Goal: Download file/media

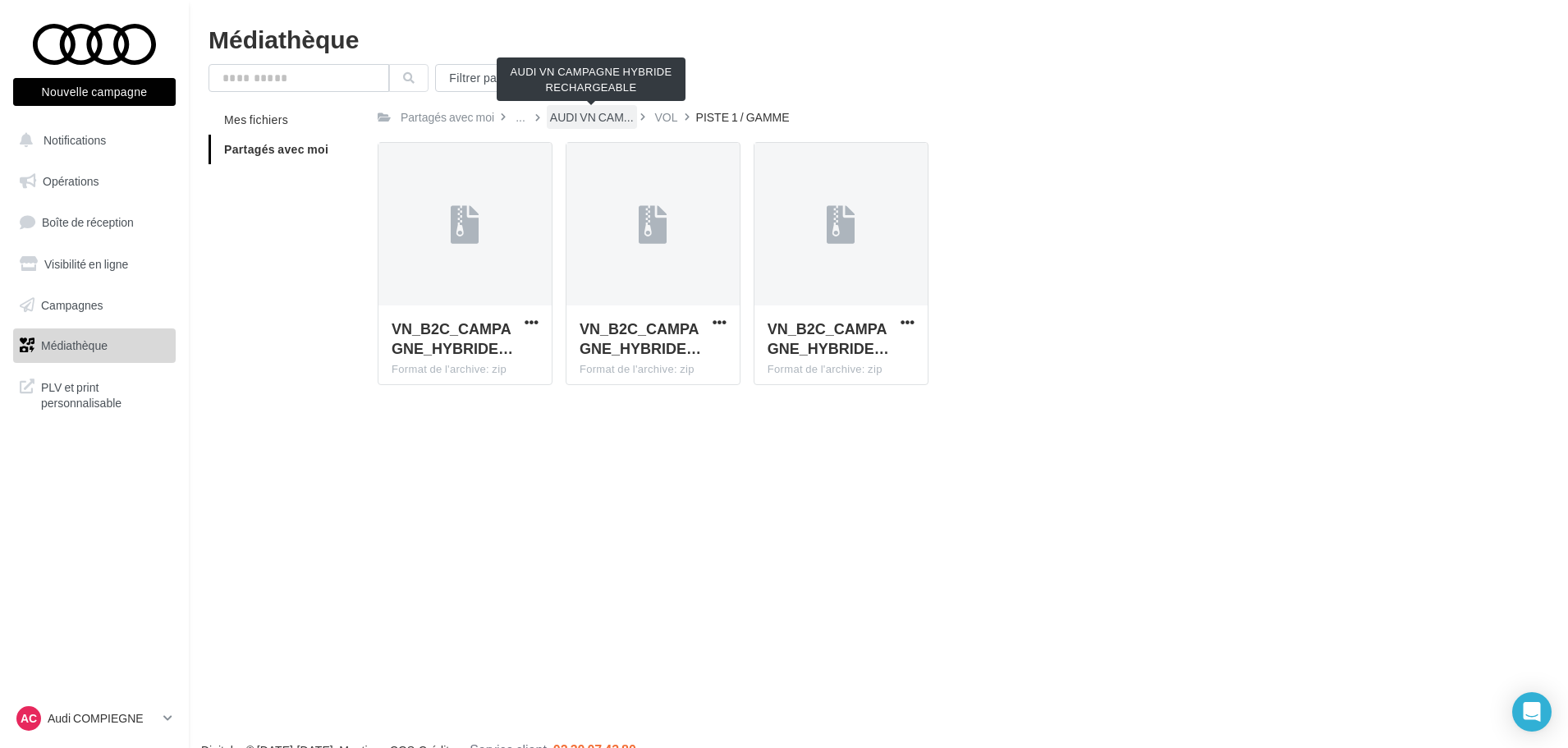
click at [592, 114] on span "AUDI VN CAM..." at bounding box center [592, 117] width 84 height 16
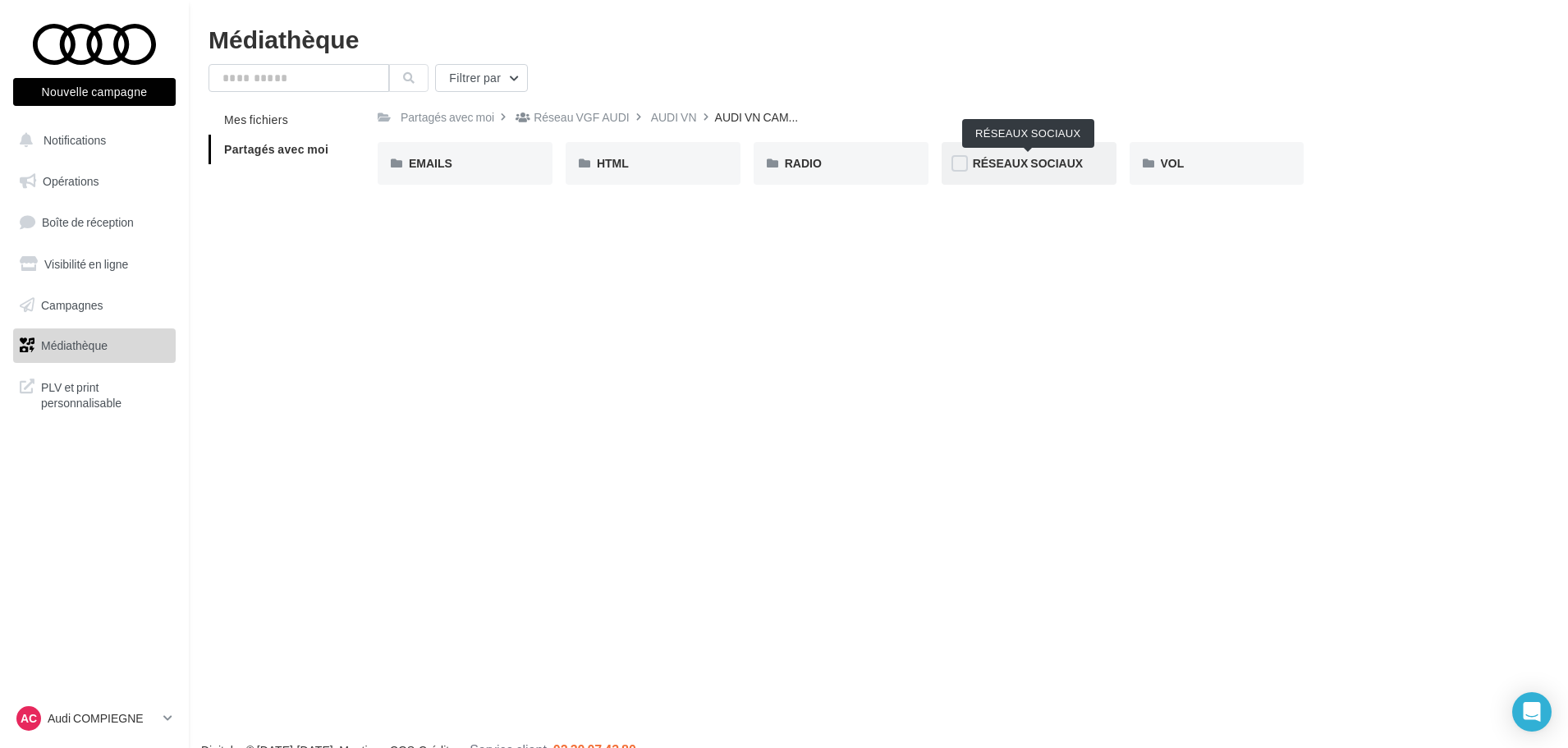
click at [1009, 162] on span "RÉSEAUX SOCIAUX" at bounding box center [1028, 163] width 110 height 14
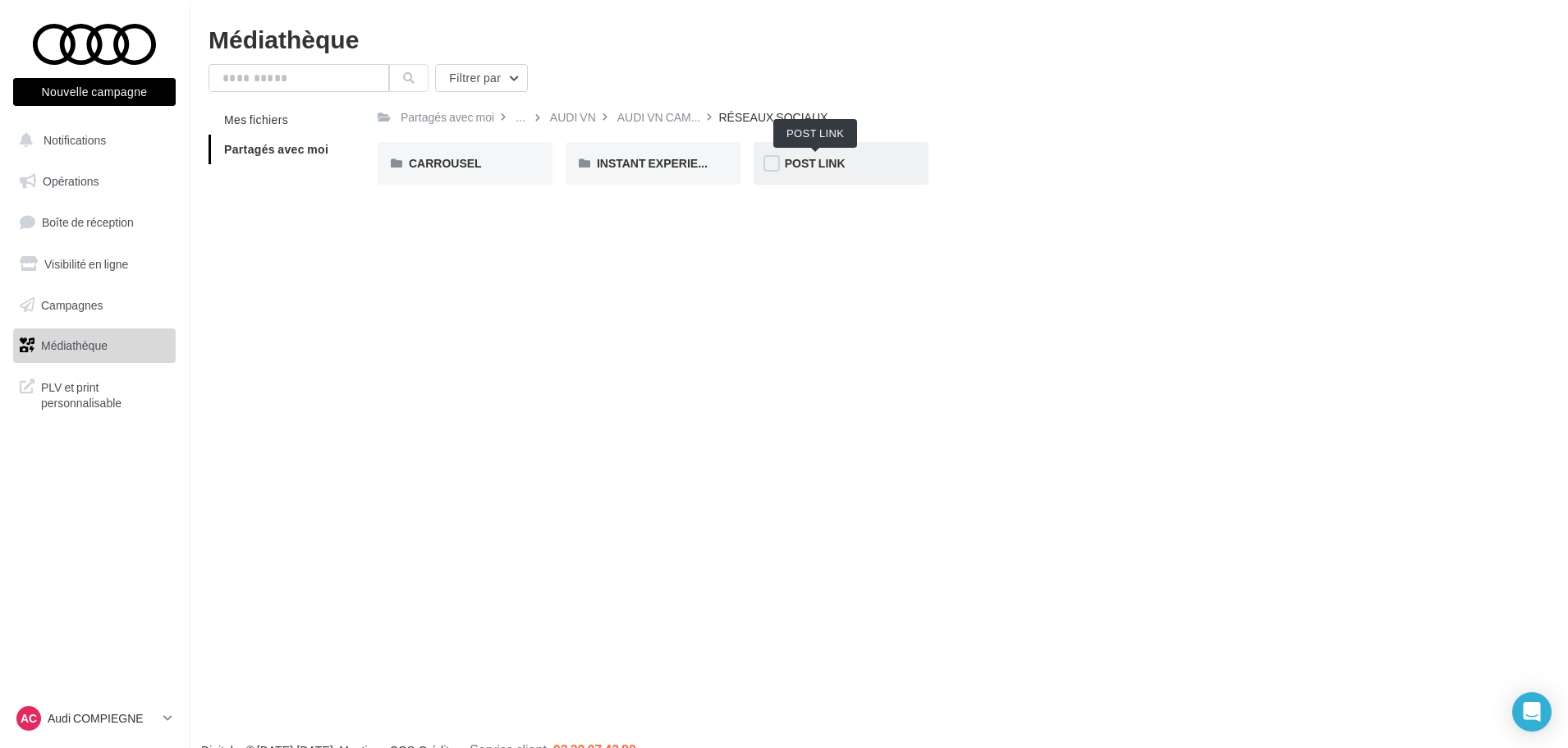
click at [822, 157] on span "POST LINK" at bounding box center [815, 163] width 61 height 14
click at [639, 163] on span "Q3 e-hybrid" at bounding box center [628, 163] width 64 height 14
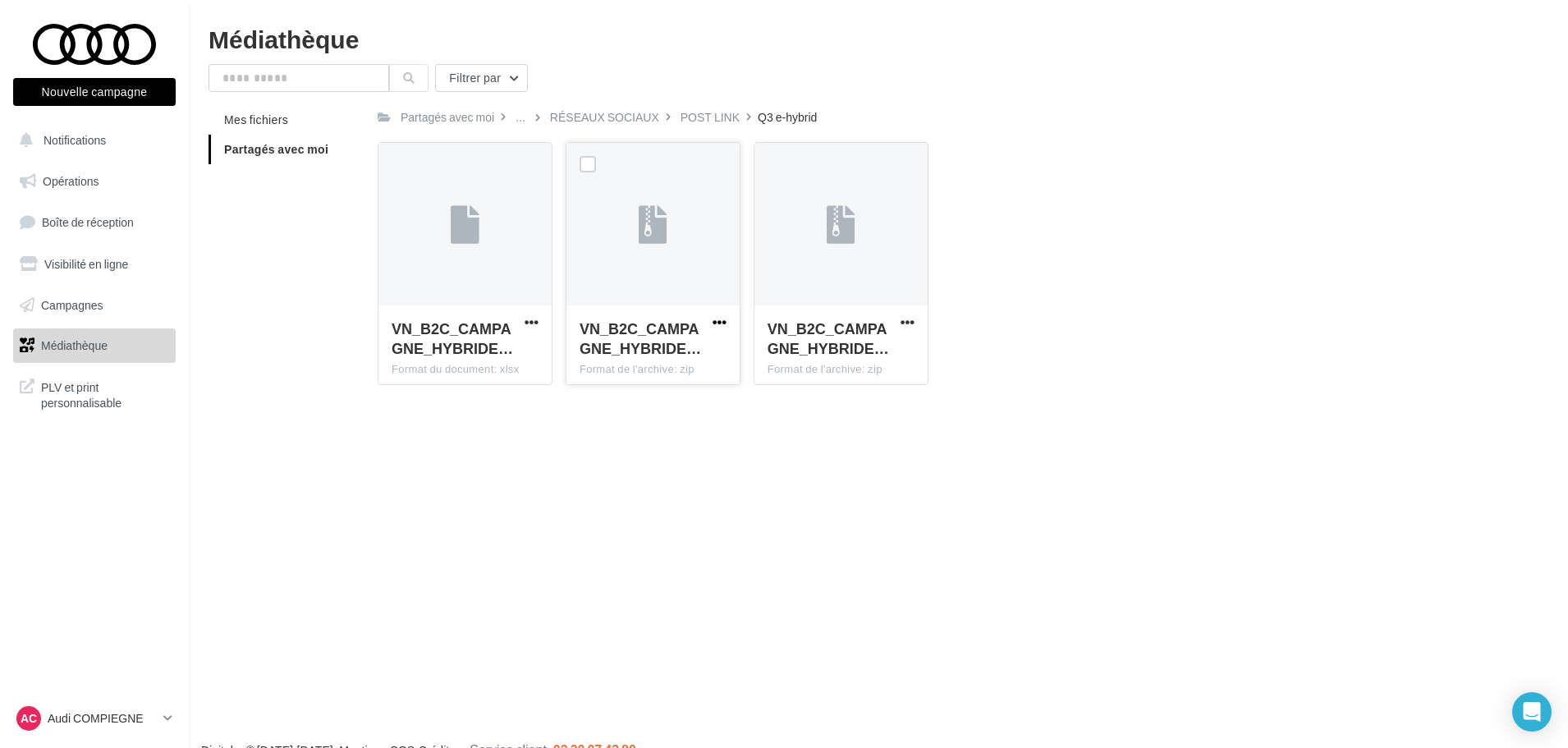
click at [717, 319] on span "button" at bounding box center [719, 322] width 14 height 14
click at [656, 359] on button "Télécharger" at bounding box center [648, 354] width 165 height 42
click at [592, 117] on div "RÉSEAUX SOCIAUX" at bounding box center [605, 117] width 109 height 16
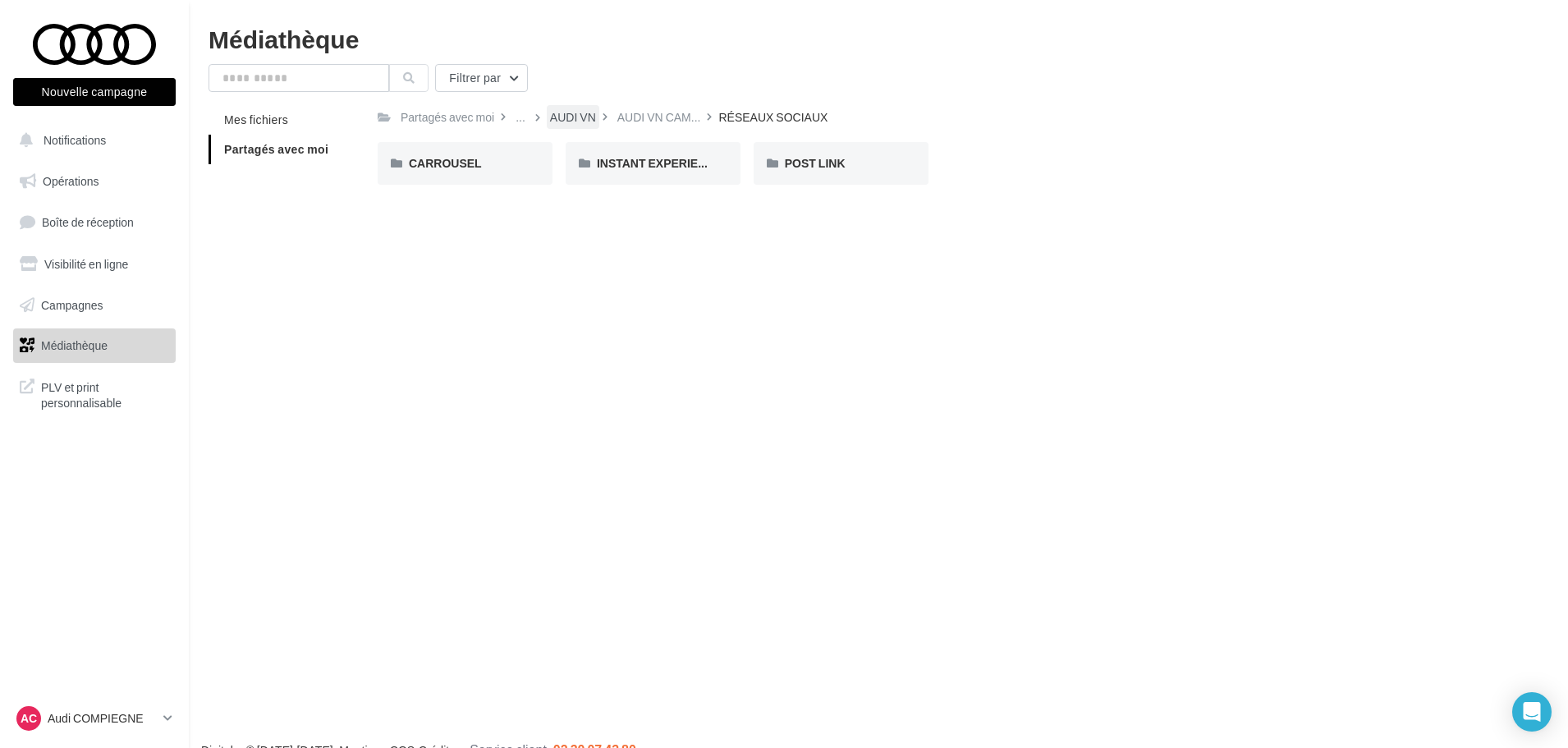
click at [564, 116] on div "AUDI VN" at bounding box center [573, 117] width 46 height 16
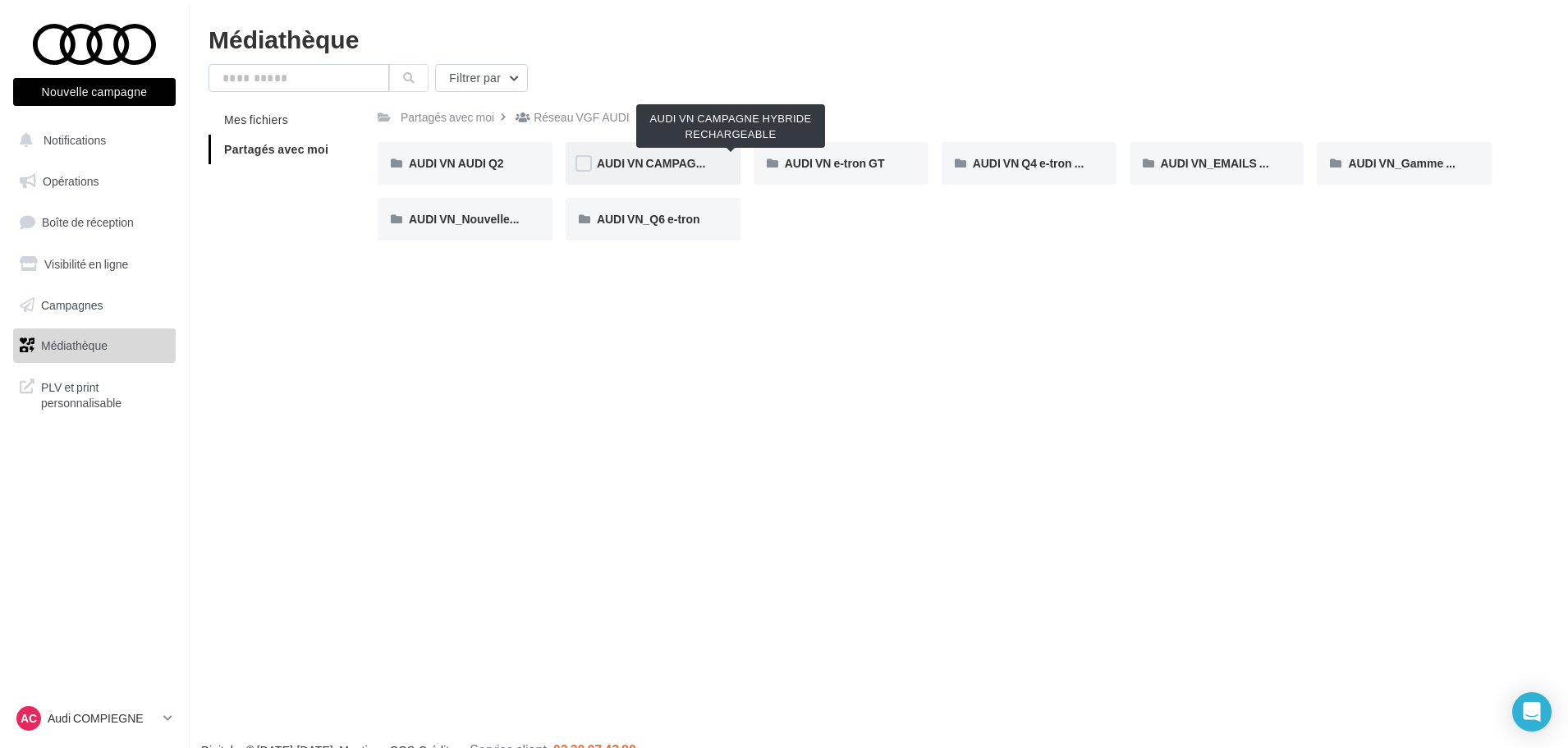
click at [658, 156] on span "AUDI VN CAMPAGNE HYBRIDE RECHARGEABLE" at bounding box center [731, 163] width 269 height 14
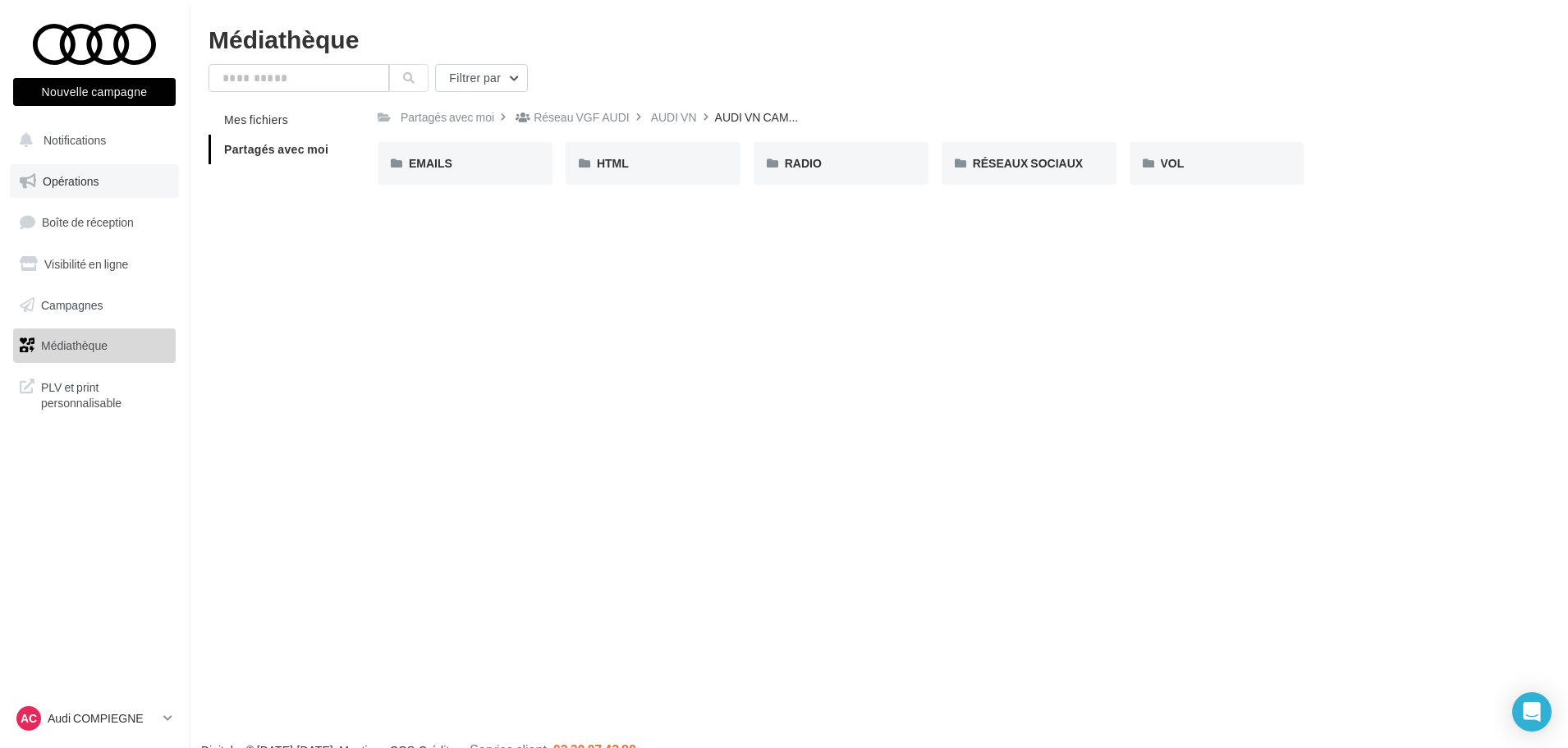
click at [64, 181] on span "Opérations" at bounding box center [70, 181] width 56 height 14
